Goal: Find specific page/section: Find specific page/section

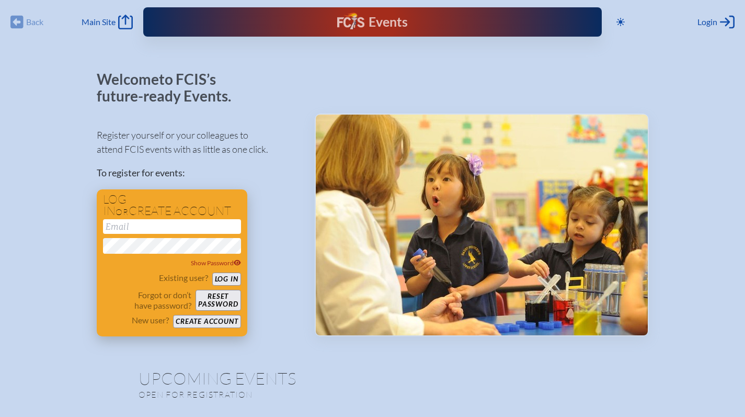
type input "[EMAIL_ADDRESS][DOMAIN_NAME]"
click at [227, 277] on button "Log in" at bounding box center [226, 278] width 29 height 13
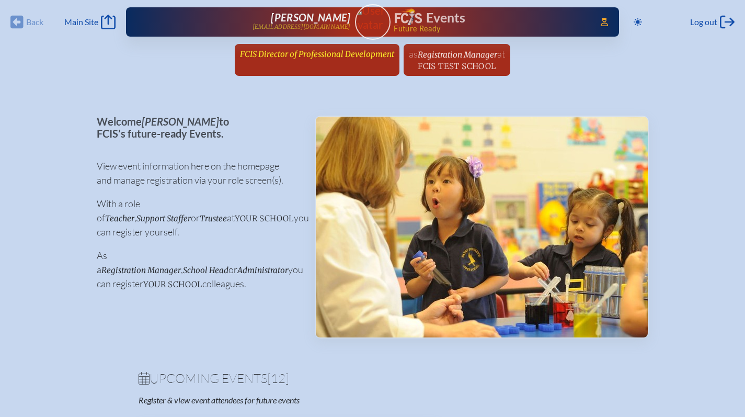
click at [284, 55] on span "FCIS Director of Professional Development" at bounding box center [317, 54] width 154 height 10
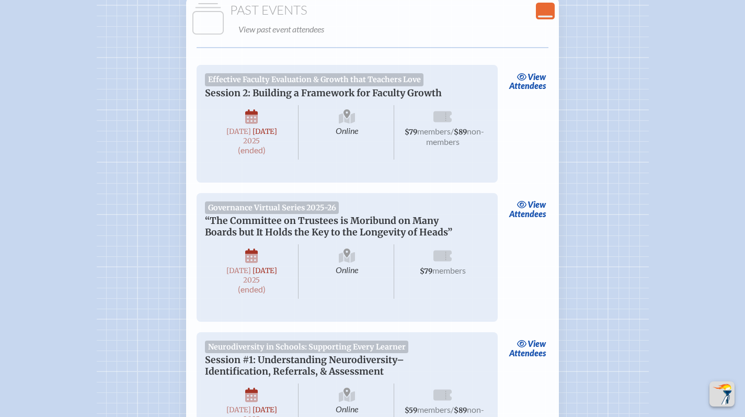
scroll to position [1982, 0]
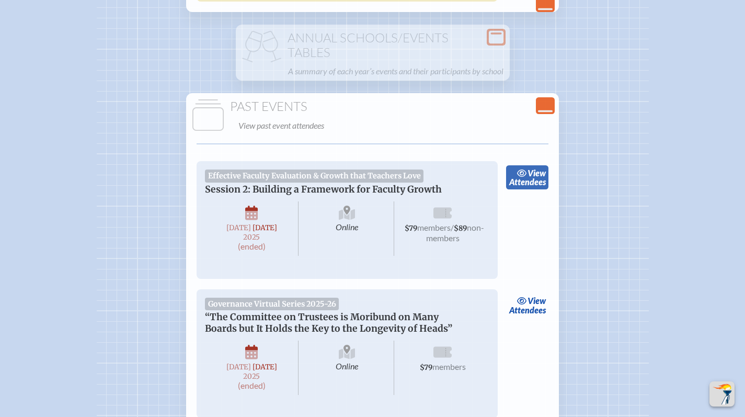
click at [534, 189] on link "view Attendees" at bounding box center [527, 177] width 42 height 24
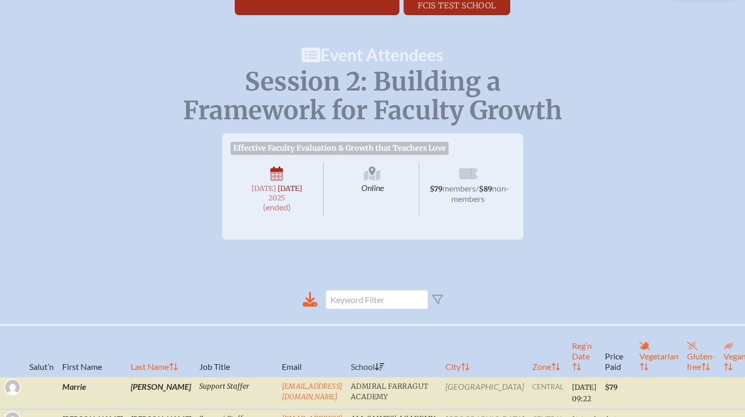
scroll to position [64, 0]
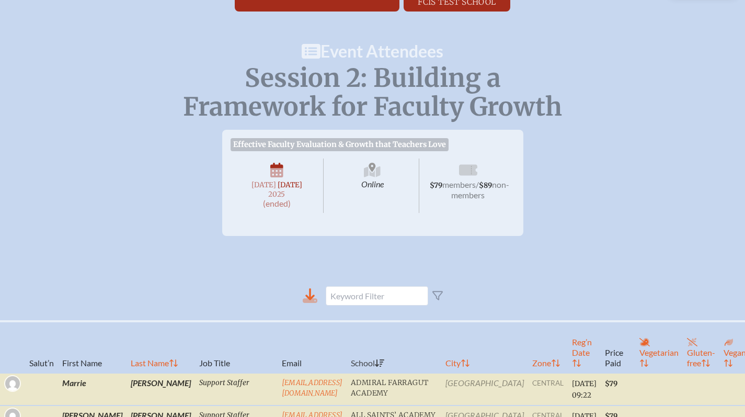
click at [311, 303] on icon at bounding box center [310, 300] width 15 height 5
